Goal: Transaction & Acquisition: Subscribe to service/newsletter

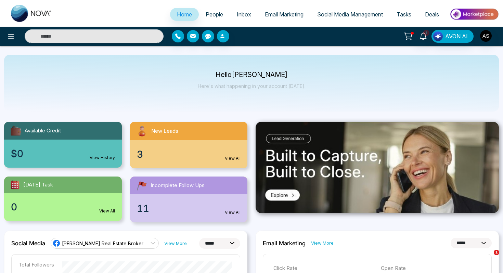
select select "*"
click at [422, 37] on icon at bounding box center [424, 37] width 8 height 8
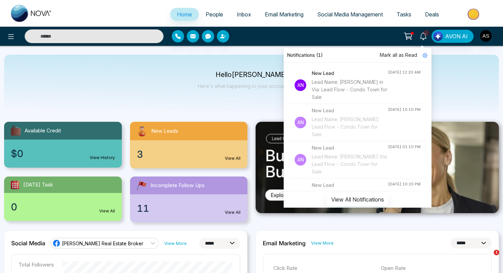
click at [409, 38] on icon at bounding box center [408, 35] width 7 height 5
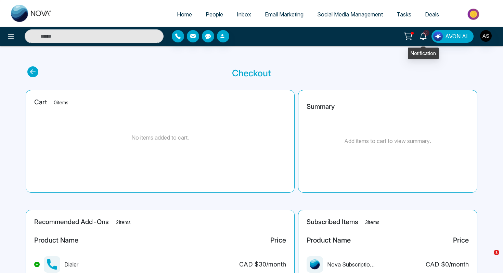
click at [420, 35] on icon at bounding box center [424, 37] width 8 height 8
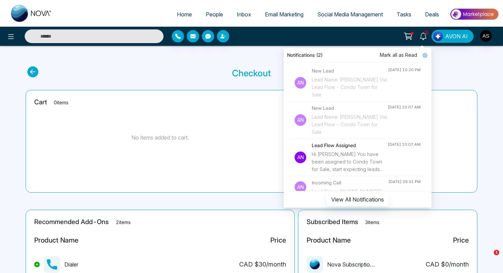
scroll to position [118, 0]
